Goal: Task Accomplishment & Management: Manage account settings

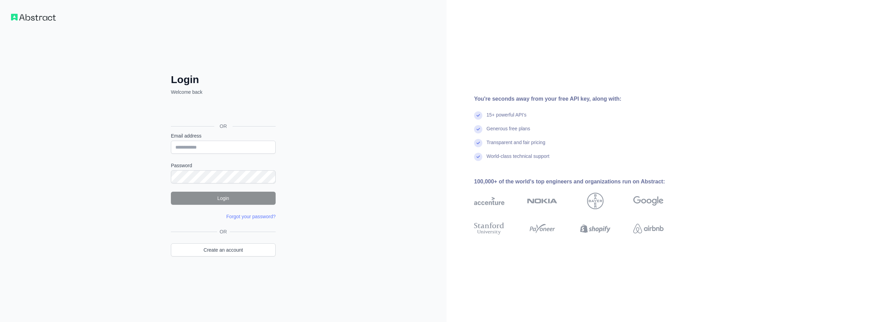
click at [0, 322] on com-1password-button at bounding box center [0, 322] width 0 height 0
click at [196, 148] on input "Email address" at bounding box center [223, 147] width 105 height 13
click at [220, 145] on input "Email address" at bounding box center [223, 147] width 105 height 13
click at [0, 322] on com-1password-button at bounding box center [0, 322] width 0 height 0
click at [224, 145] on input "Email address" at bounding box center [223, 147] width 105 height 13
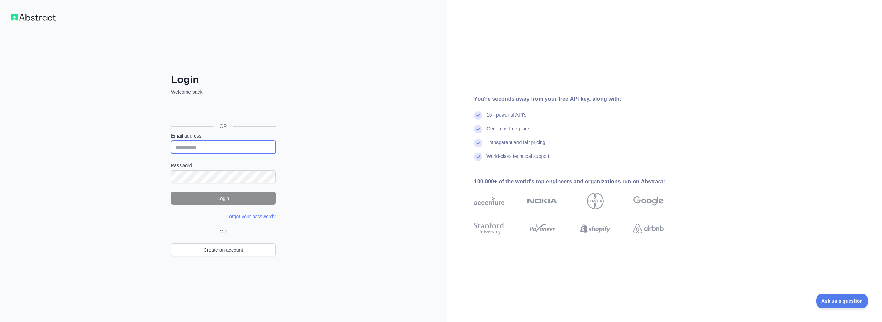
click at [260, 147] on input "Email address" at bounding box center [223, 147] width 105 height 13
click at [0, 322] on com-1password-button at bounding box center [0, 322] width 0 height 0
click at [352, 150] on div "Login Welcome back OR Email address Password Login Forgot your password? Please…" at bounding box center [223, 161] width 447 height 322
click at [373, 182] on div "Login Welcome back OR Email address Password Login Forgot your password? Please…" at bounding box center [223, 161] width 447 height 322
click at [198, 147] on input "Email address" at bounding box center [223, 147] width 105 height 13
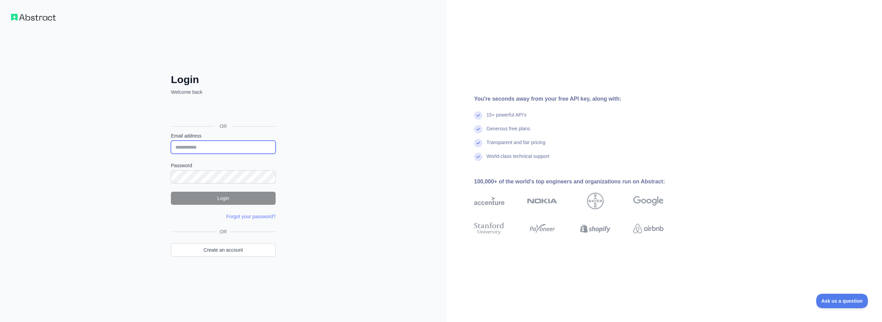
click at [0, 322] on com-1password-button at bounding box center [0, 322] width 0 height 0
click at [338, 144] on div "Login Welcome back OR Email address Password Login Forgot your password? Please…" at bounding box center [223, 161] width 447 height 322
click at [207, 144] on input "Email address" at bounding box center [223, 147] width 105 height 13
click at [229, 147] on input "Email address" at bounding box center [223, 147] width 105 height 13
click at [229, 151] on input "Email address" at bounding box center [223, 147] width 105 height 13
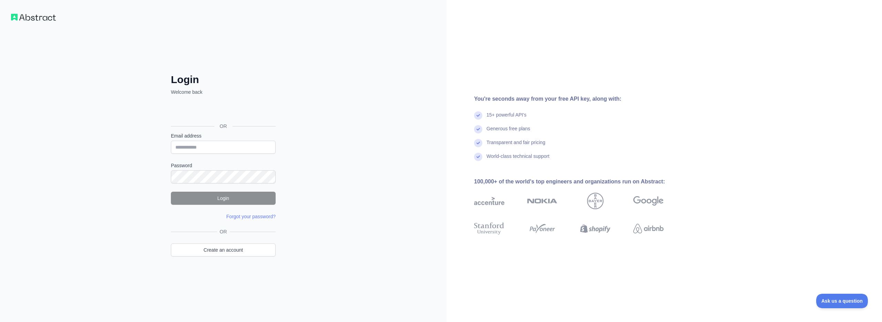
click at [237, 183] on form "Email address Password Login Forgot your password? Please try again We've sent …" at bounding box center [223, 176] width 105 height 88
click at [347, 172] on div "Login Welcome back OR Email address Password Login Forgot your password? Please…" at bounding box center [223, 161] width 447 height 322
click at [575, 161] on div "World-class technical support" at bounding box center [580, 160] width 212 height 14
drag, startPoint x: 575, startPoint y: 161, endPoint x: 467, endPoint y: 96, distance: 125.6
click at [478, 108] on div "You're seconds away from your free API key, along with: 15+ powerful API's Gene…" at bounding box center [572, 161] width 250 height 132
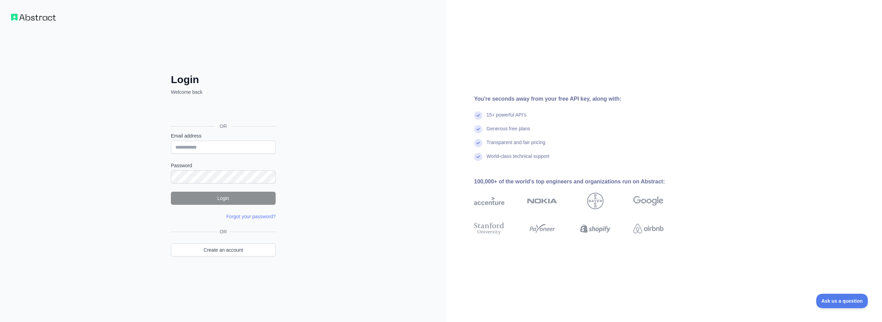
click at [517, 77] on div "You're seconds away from your free API key, along with: 15+ powerful API's Gene…" at bounding box center [665, 161] width 436 height 322
drag, startPoint x: 241, startPoint y: 154, endPoint x: 241, endPoint y: 150, distance: 4.5
click at [240, 154] on form "Email address Password Login Forgot your password? Please try again We've sent …" at bounding box center [223, 176] width 105 height 88
click at [240, 150] on input "Email address" at bounding box center [223, 147] width 105 height 13
click at [367, 133] on div "Login Welcome back OR Email address Password Login Forgot your password? Please…" at bounding box center [223, 161] width 447 height 322
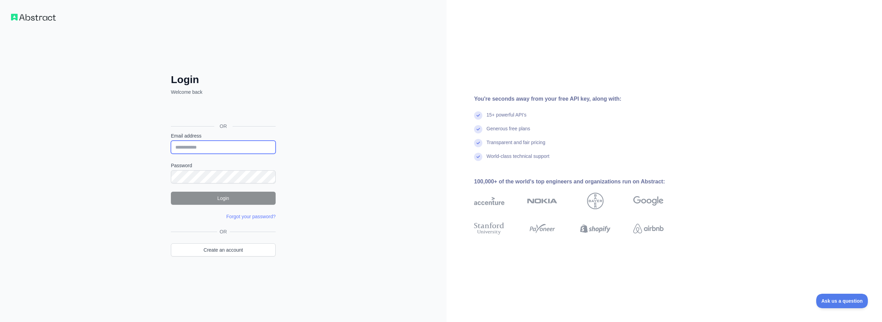
click at [230, 148] on input "Email address" at bounding box center [223, 147] width 105 height 13
click at [0, 322] on com-1password-button at bounding box center [0, 322] width 0 height 0
click at [333, 182] on div "Login Welcome back OR Email address Password Login Forgot your password? Please…" at bounding box center [223, 161] width 447 height 322
click at [228, 149] on input "Email address" at bounding box center [223, 147] width 105 height 13
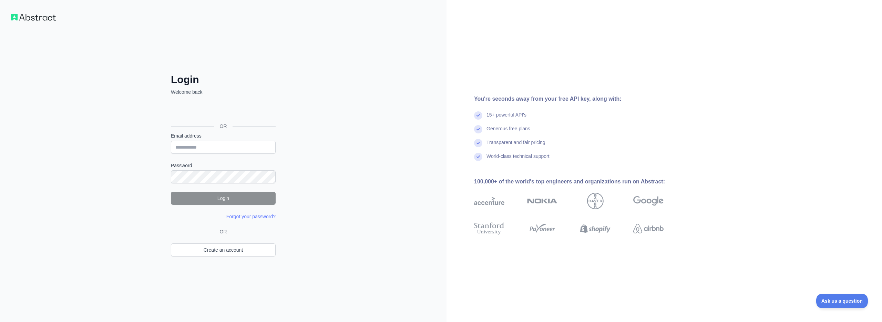
click at [315, 173] on div "Login Welcome back OR Email address Password Login Forgot your password? Please…" at bounding box center [223, 161] width 447 height 322
click at [223, 145] on input "Email address" at bounding box center [223, 147] width 105 height 13
click at [0, 322] on com-1password-button at bounding box center [0, 322] width 0 height 0
click at [219, 147] on input "Email address" at bounding box center [223, 147] width 105 height 13
click at [220, 149] on input "Email address" at bounding box center [223, 147] width 105 height 13
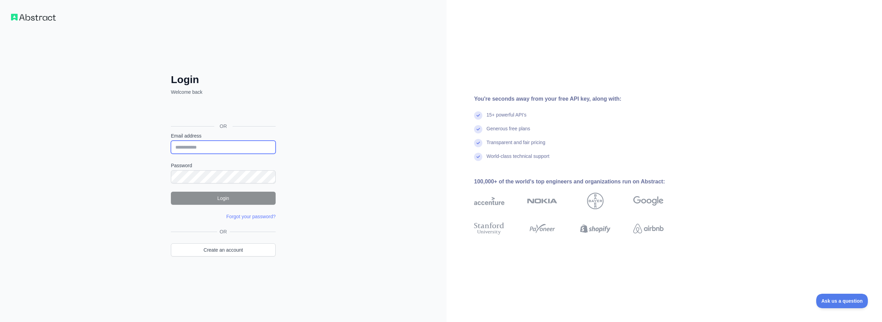
click at [0, 322] on com-1password-button at bounding box center [0, 322] width 0 height 0
click at [215, 149] on input "Email address" at bounding box center [223, 147] width 105 height 13
click at [267, 152] on input "Email address" at bounding box center [223, 147] width 105 height 13
click at [0, 322] on com-1password-button at bounding box center [0, 322] width 0 height 0
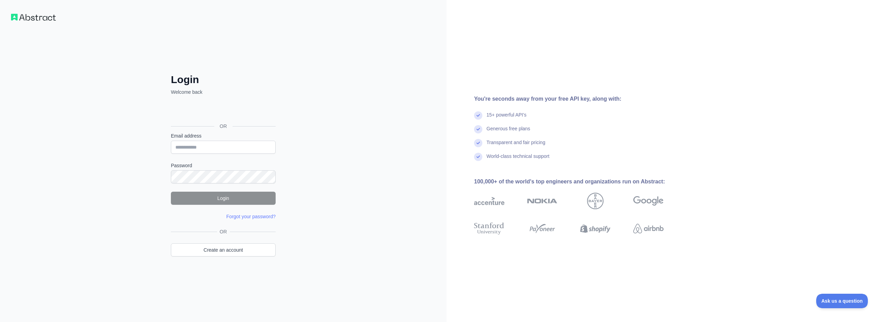
click at [357, 169] on div "Login Welcome back OR Email address Password Login Forgot your password? Please…" at bounding box center [223, 161] width 447 height 322
click at [186, 145] on input "Email address" at bounding box center [223, 147] width 105 height 13
click at [0, 322] on com-1password-button at bounding box center [0, 322] width 0 height 0
click at [338, 155] on div "Login Welcome back OR Email address Password Login Forgot your password? Please…" at bounding box center [223, 161] width 447 height 322
